Goal: Navigation & Orientation: Go to known website

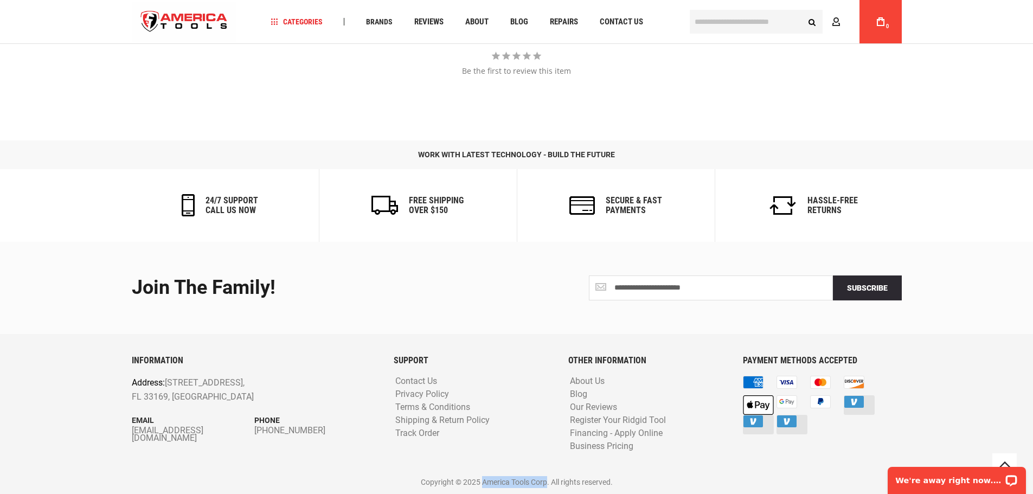
drag, startPoint x: 480, startPoint y: 480, endPoint x: 548, endPoint y: 481, distance: 67.2
click at [548, 481] on p "Copyright © 2025 America Tools Corp. All rights reserved." at bounding box center [517, 482] width 770 height 12
copy p "America Tools Corp"
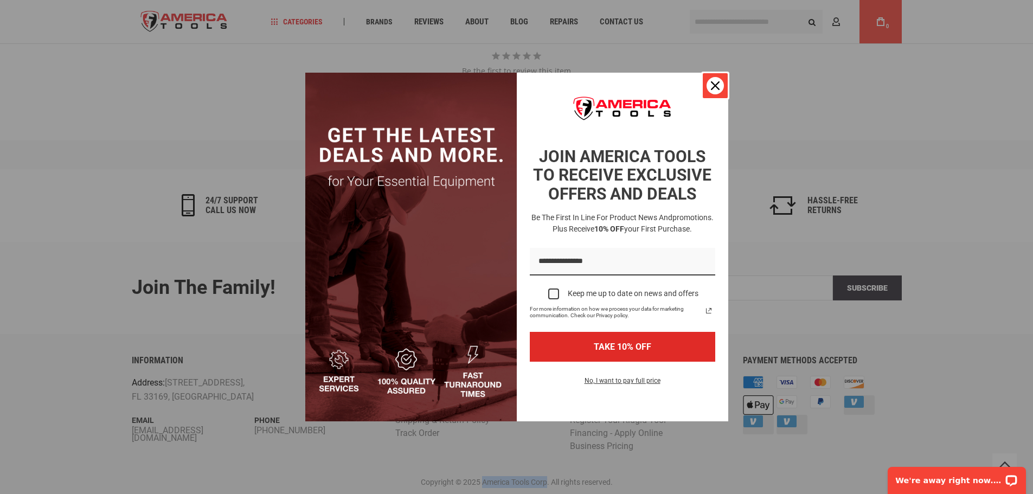
click at [707, 88] on div "Close" at bounding box center [715, 85] width 17 height 17
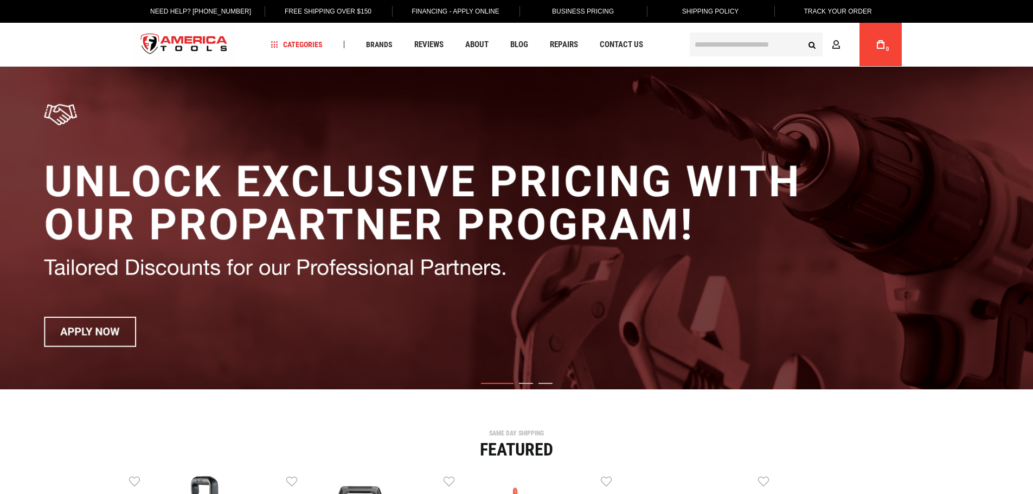
click at [284, 134] on img "1 / 3" at bounding box center [516, 228] width 1033 height 323
